Goal: Check status: Check status

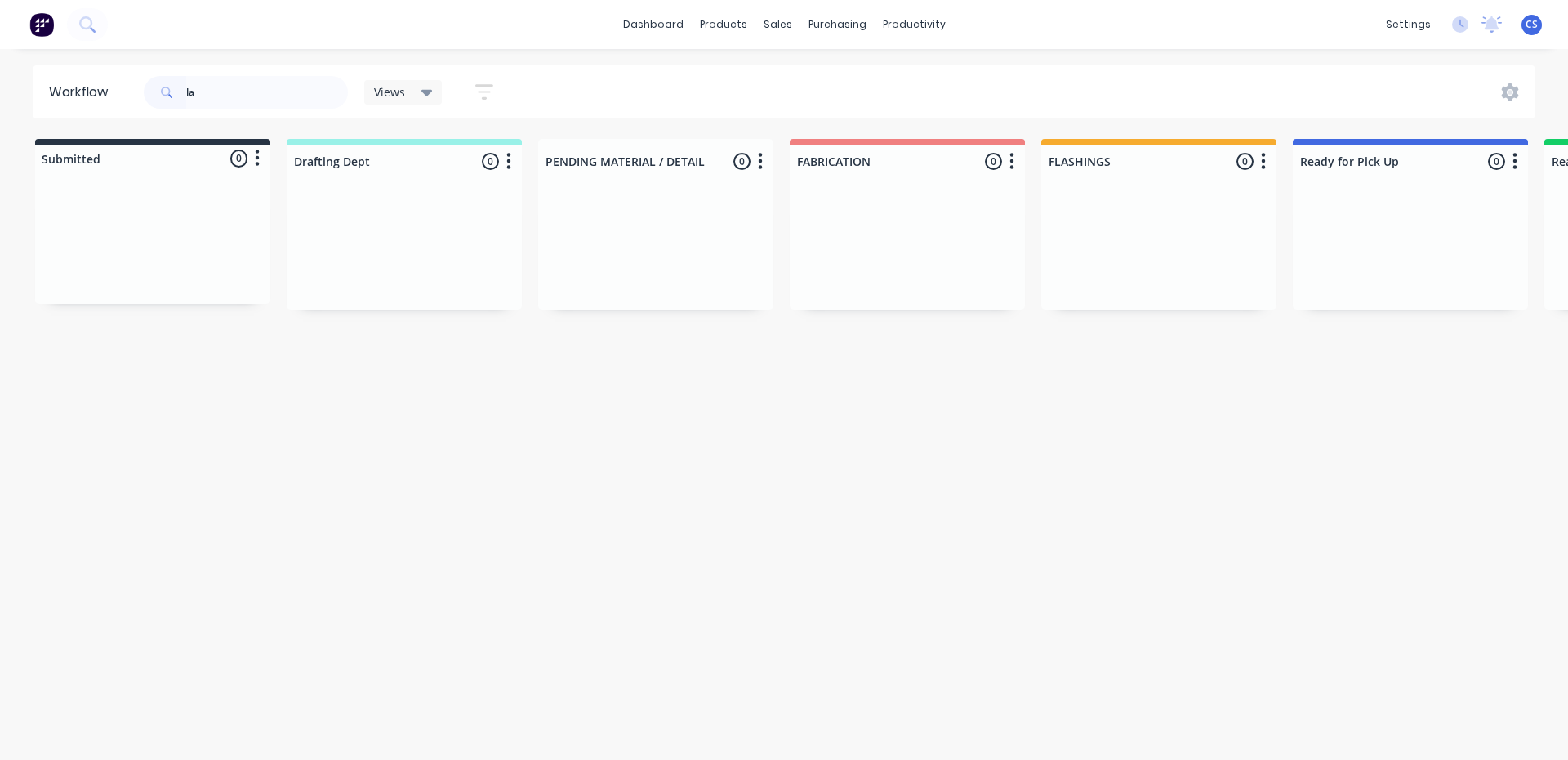
type input "l"
type input "snl"
click at [1370, 275] on div "Req. [DATE] PU" at bounding box center [1410, 277] width 205 height 27
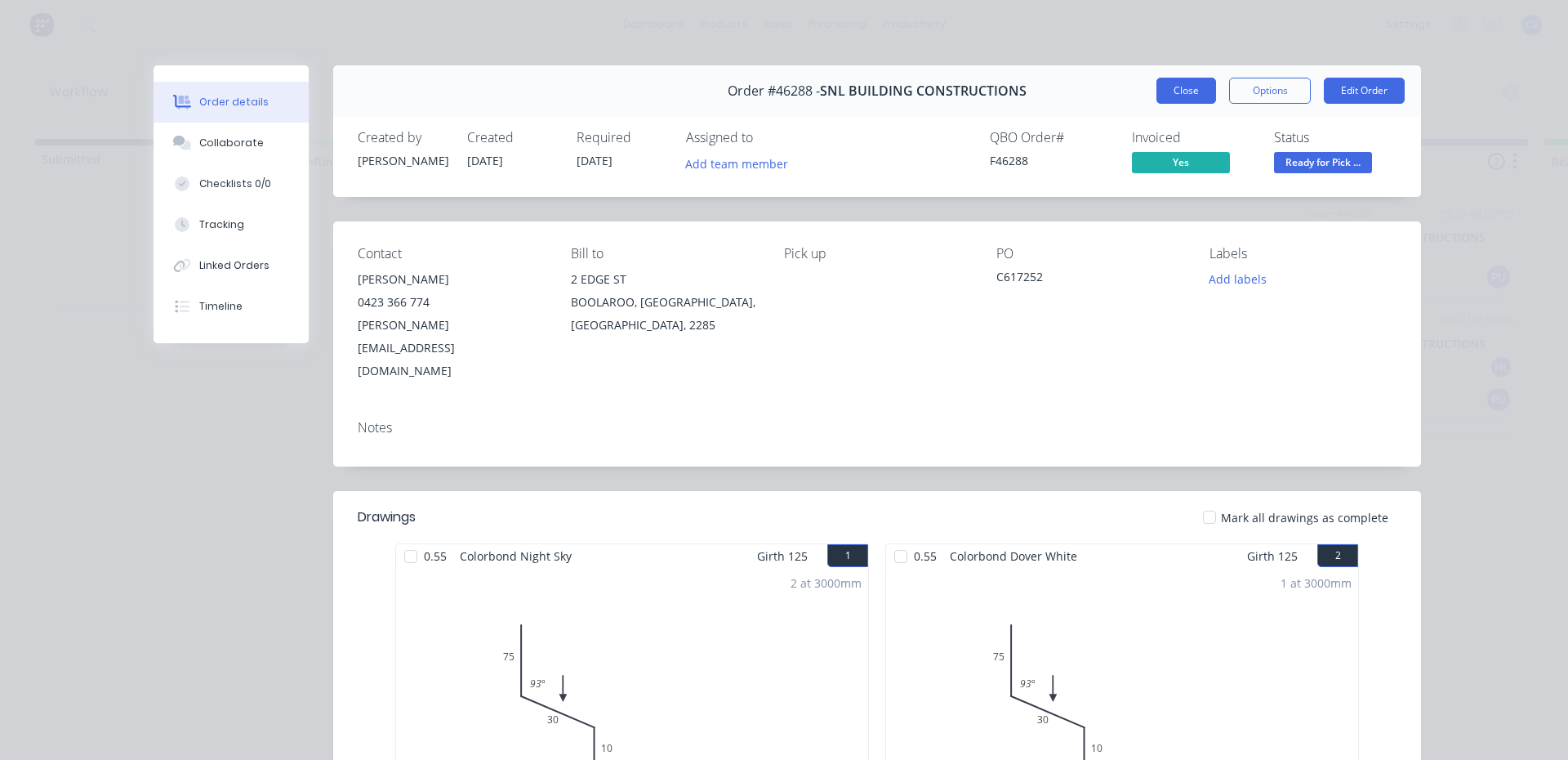
click at [1163, 100] on button "Close" at bounding box center [1185, 90] width 59 height 26
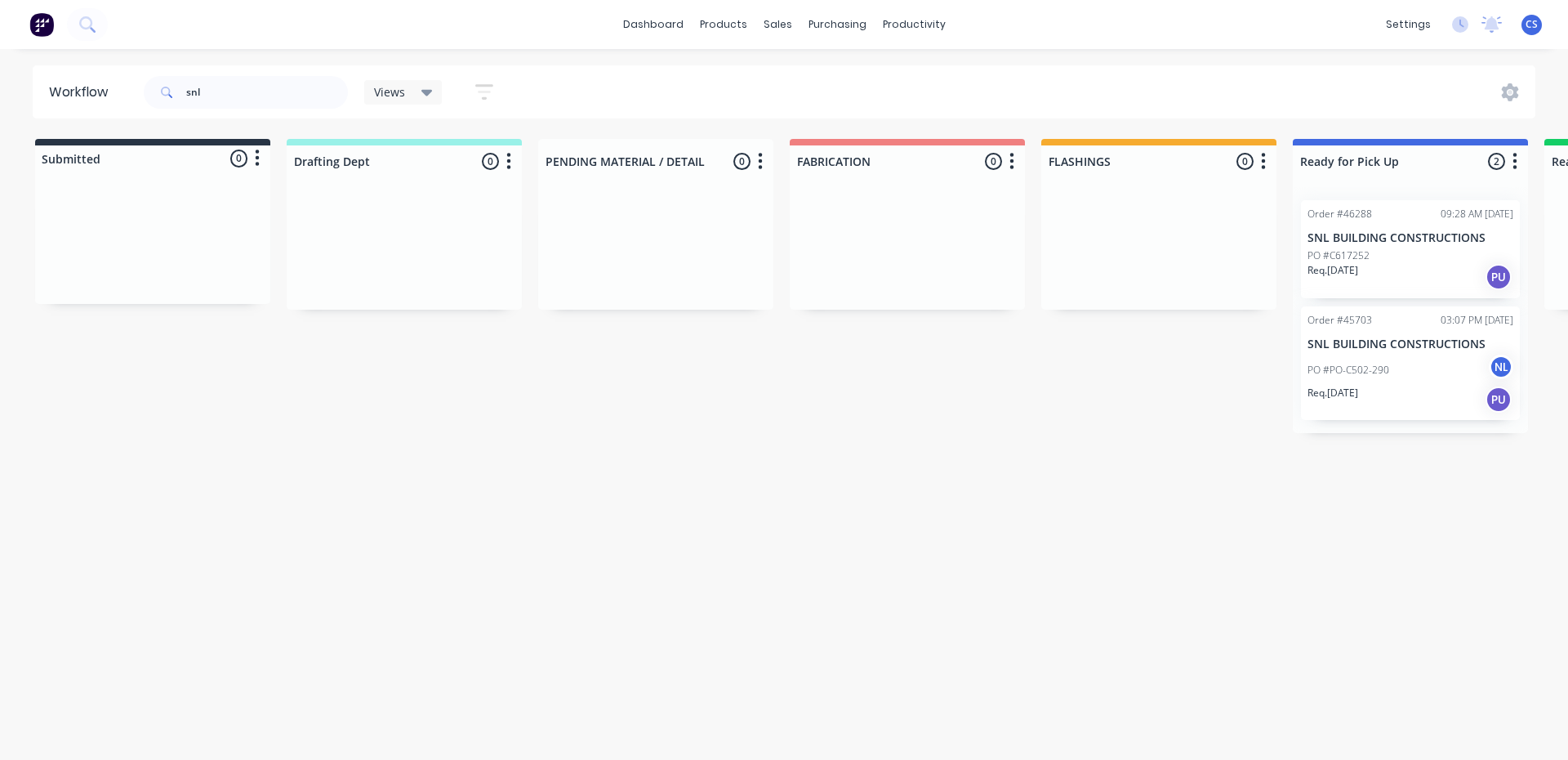
click at [1380, 382] on div "PO #PO-C502-290 NL" at bounding box center [1410, 370] width 205 height 31
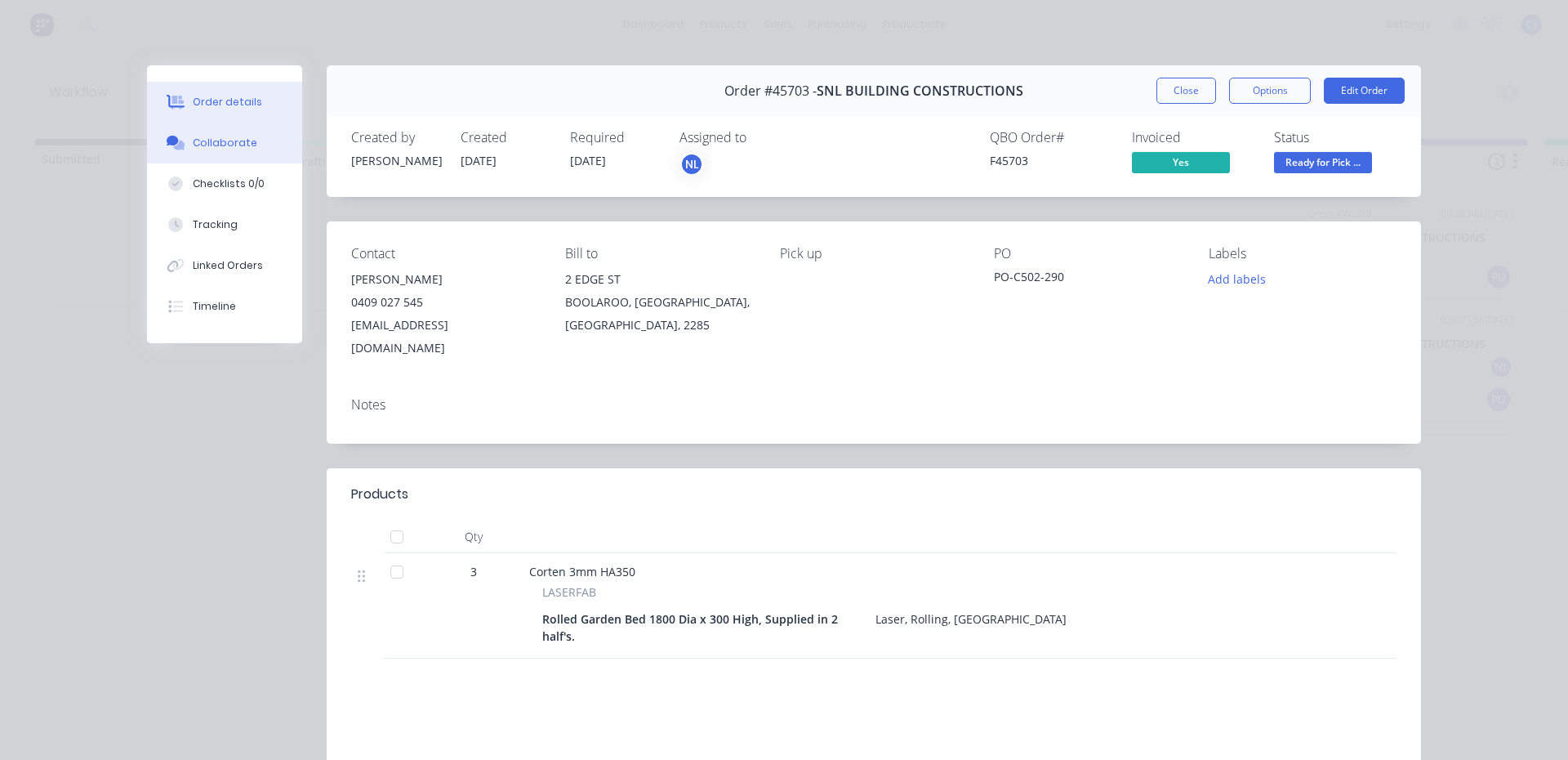
click at [245, 140] on button "Collaborate" at bounding box center [225, 142] width 155 height 41
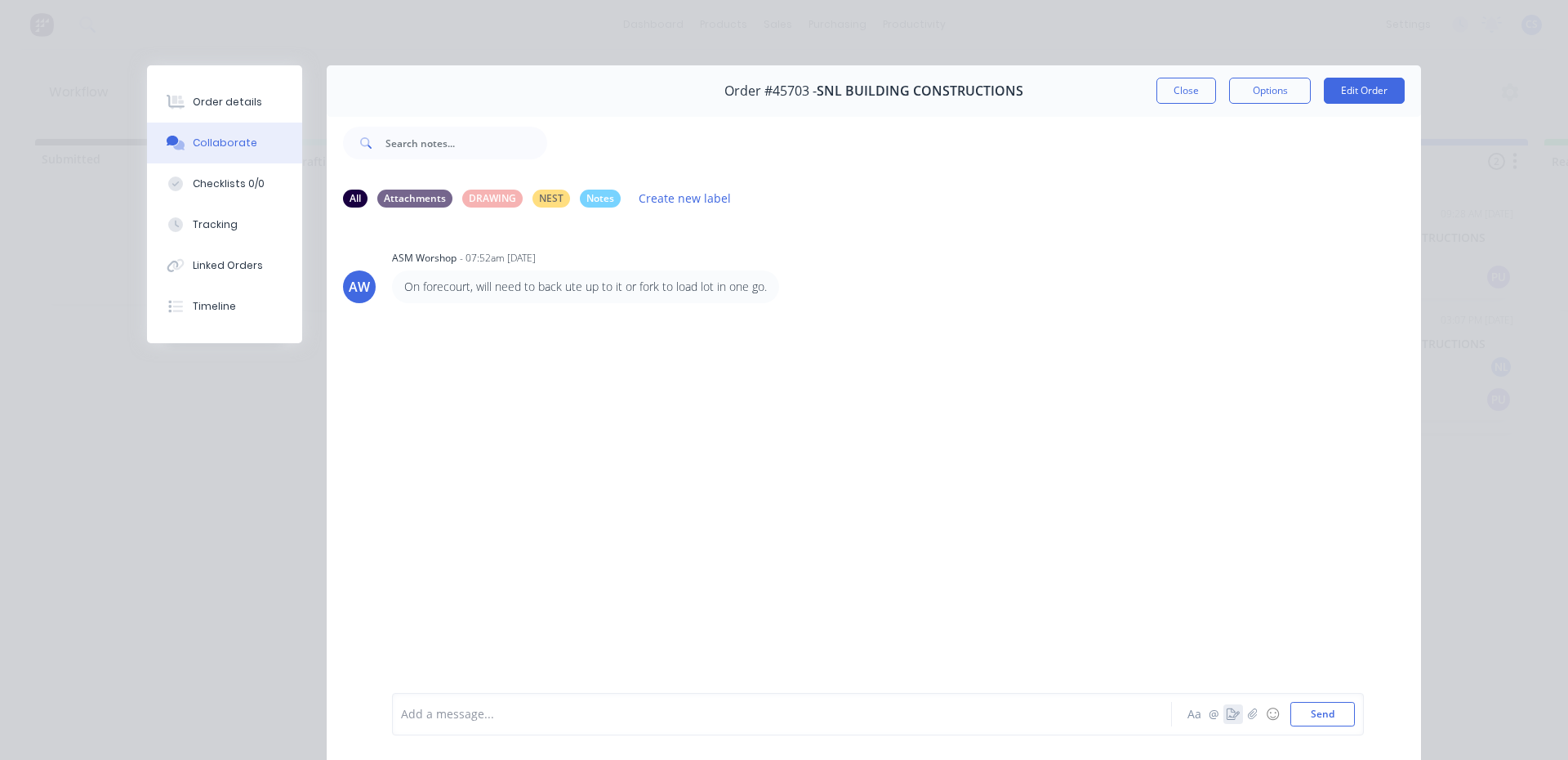
click at [1226, 716] on icon "button" at bounding box center [1233, 713] width 13 height 12
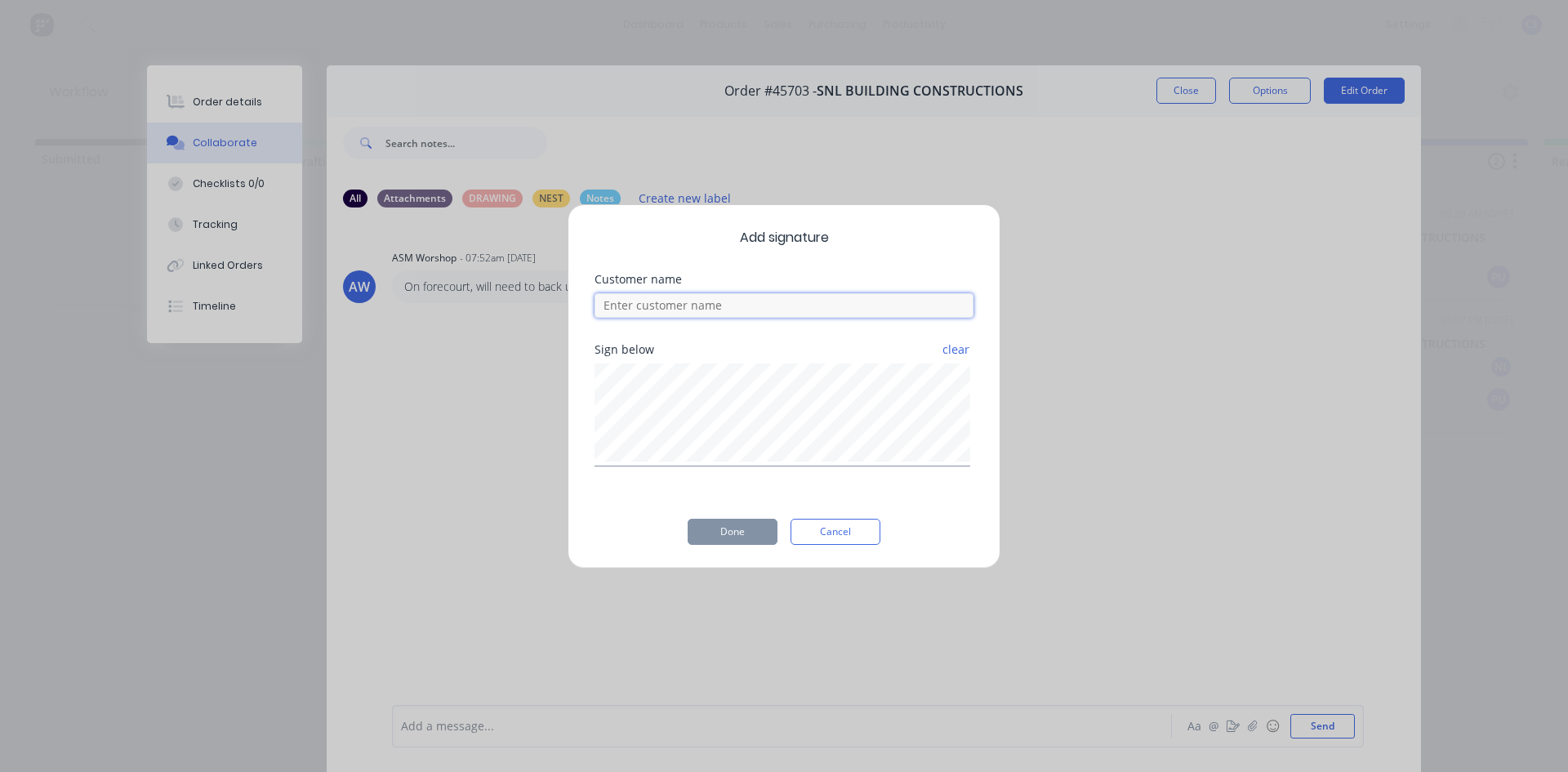
click at [668, 309] on input at bounding box center [784, 305] width 379 height 25
type input "ben"
click at [744, 533] on button "Done" at bounding box center [732, 532] width 89 height 26
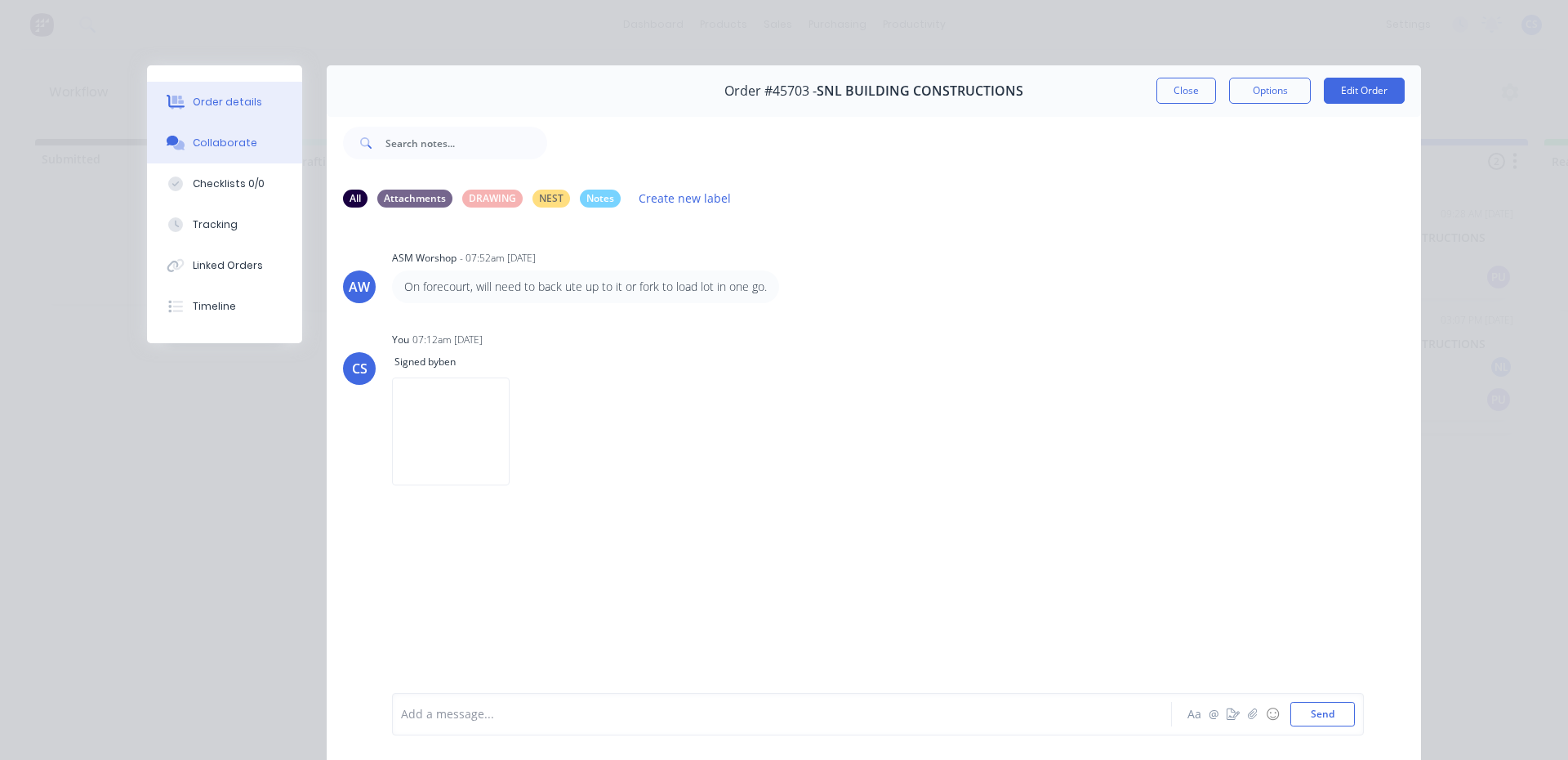
click at [193, 95] on div "Order details" at bounding box center [227, 102] width 69 height 15
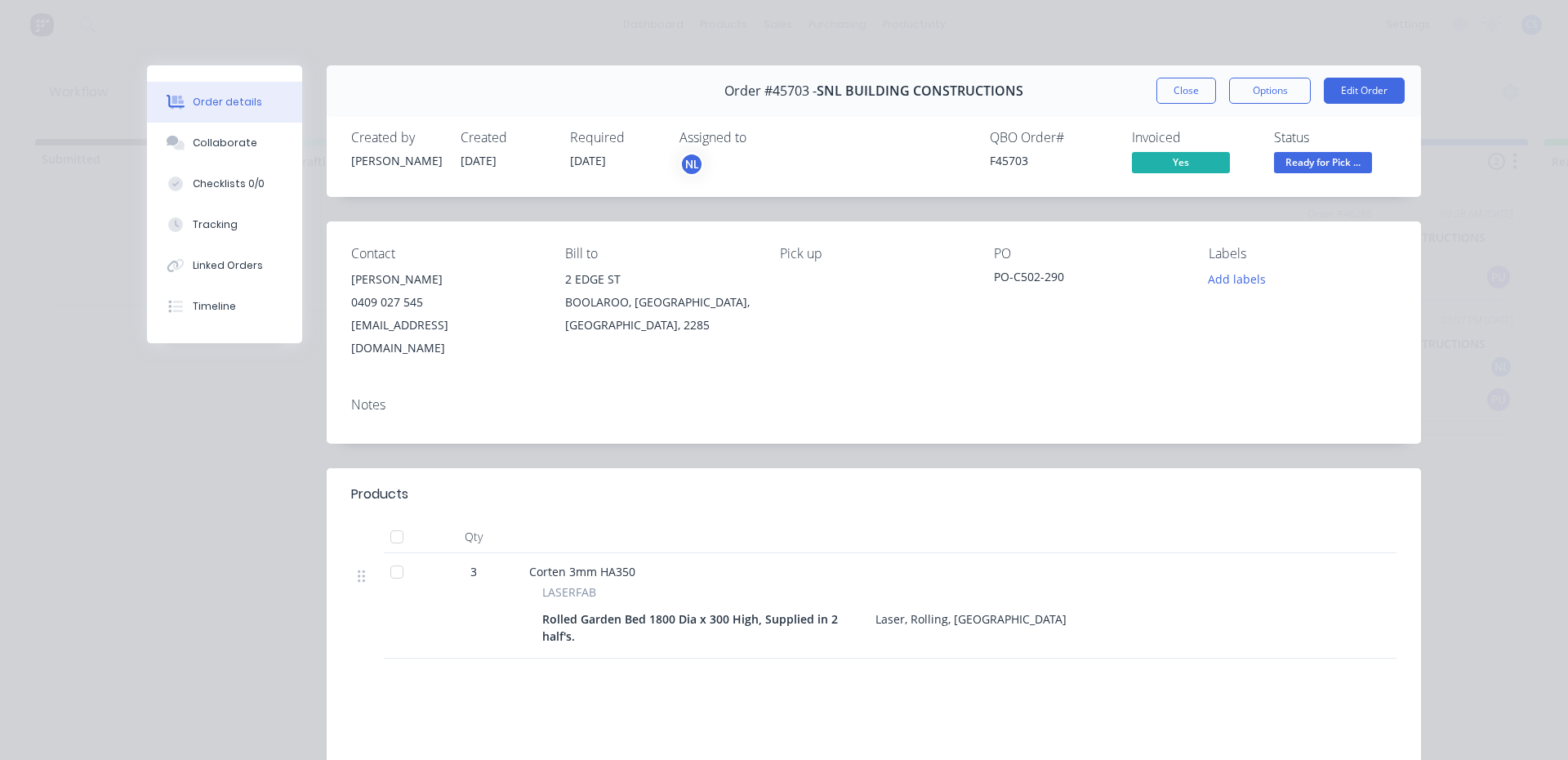
click at [1291, 159] on span "Ready for Pick ..." at bounding box center [1322, 162] width 98 height 20
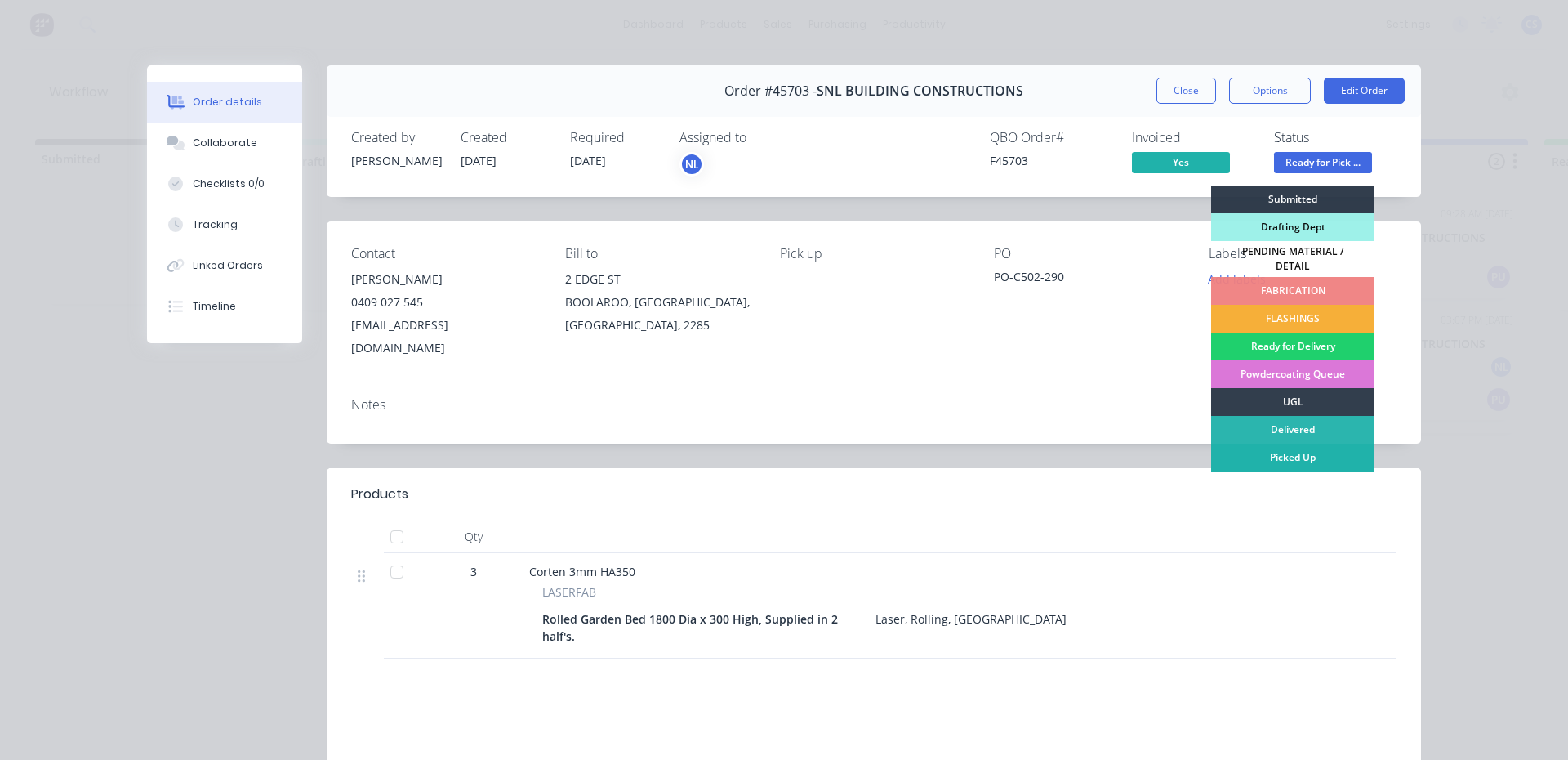
click at [1287, 451] on div "Picked Up" at bounding box center [1292, 458] width 163 height 27
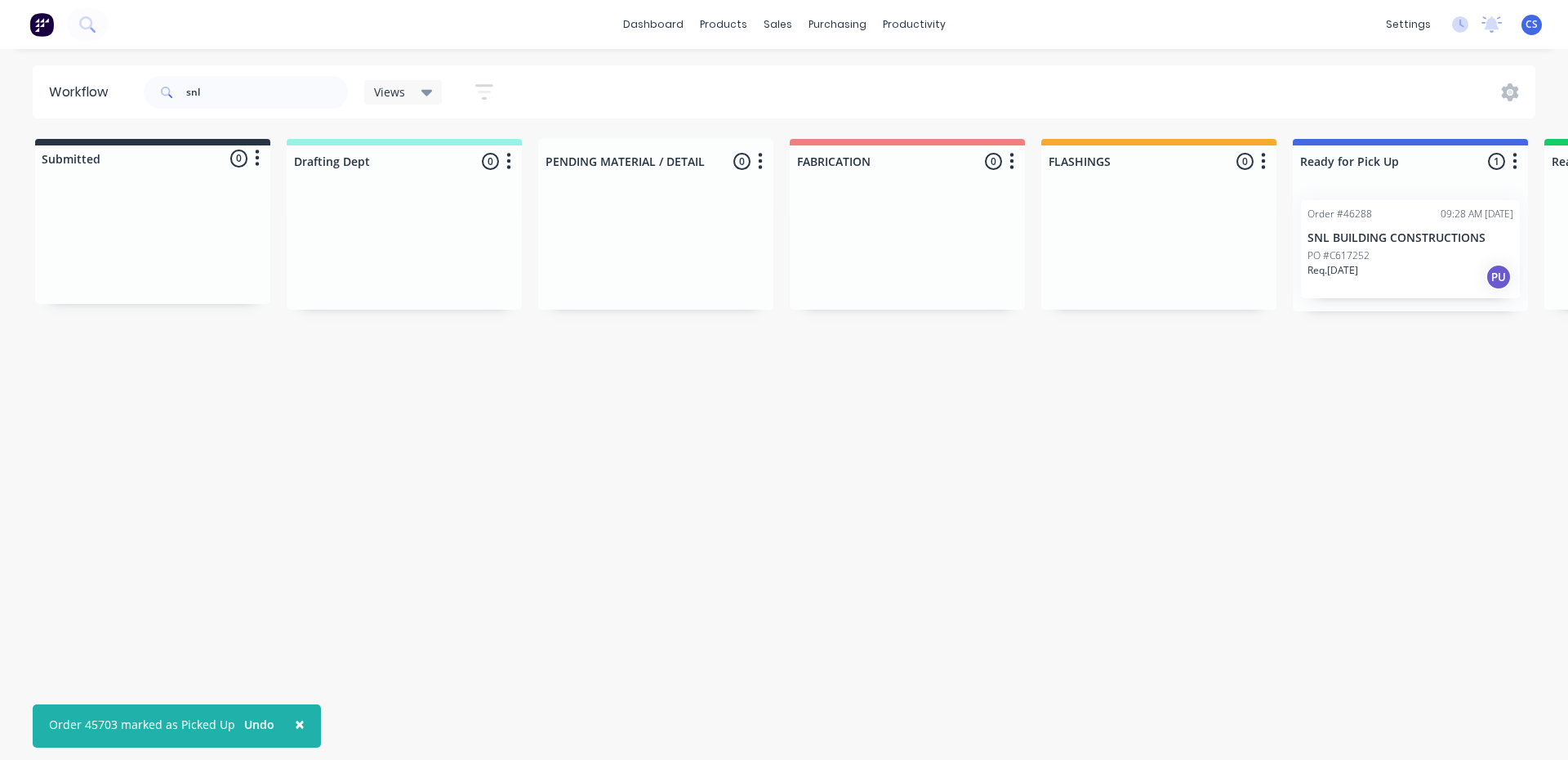
drag, startPoint x: 260, startPoint y: 73, endPoint x: 229, endPoint y: 80, distance: 31.8
click at [229, 80] on div "snl" at bounding box center [246, 92] width 205 height 49
drag, startPoint x: 237, startPoint y: 86, endPoint x: 209, endPoint y: 88, distance: 28.1
click at [209, 88] on input "snl" at bounding box center [267, 92] width 162 height 33
type input "s"
